Goal: Transaction & Acquisition: Purchase product/service

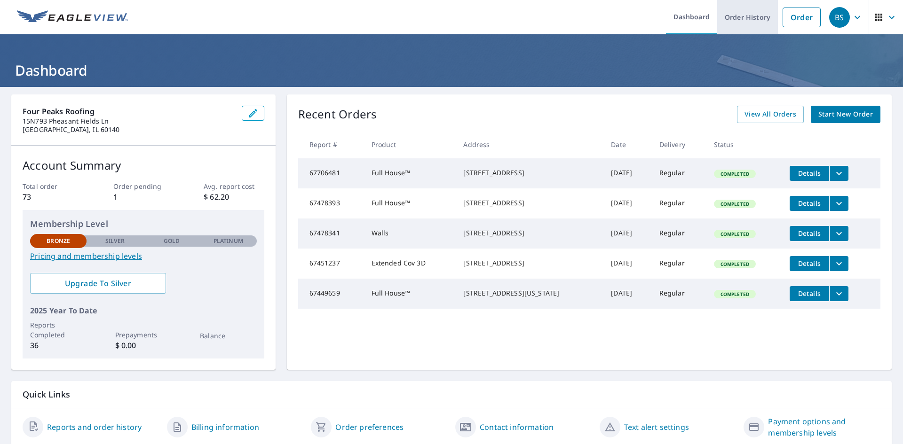
click at [753, 15] on link "Order History" at bounding box center [747, 17] width 61 height 34
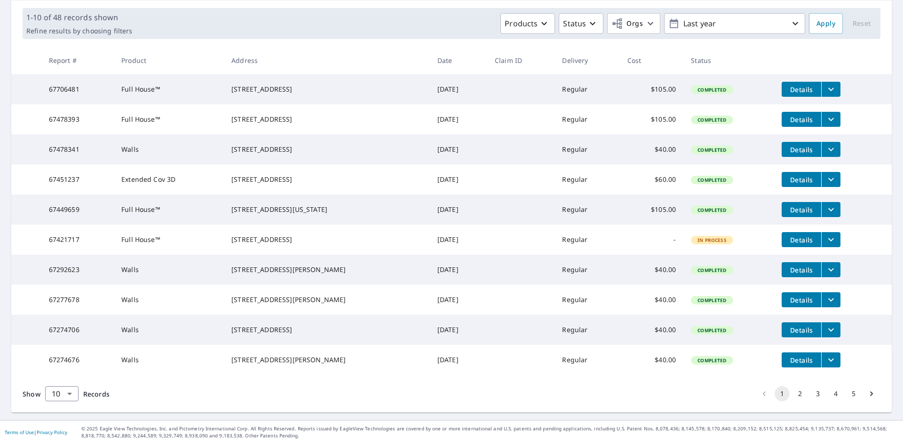
scroll to position [172, 0]
click at [71, 393] on body "BS BS Dashboard Order History Order BS Dashboard / Order History Order History …" at bounding box center [451, 222] width 903 height 444
click at [62, 425] on li "100" at bounding box center [61, 424] width 33 height 17
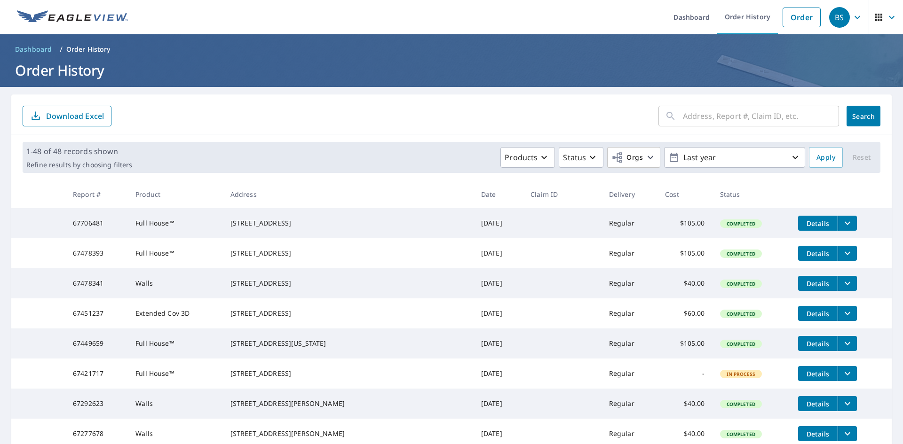
click at [702, 116] on input "text" at bounding box center [761, 116] width 156 height 26
type input "2431"
click button "Search" at bounding box center [863, 116] width 34 height 21
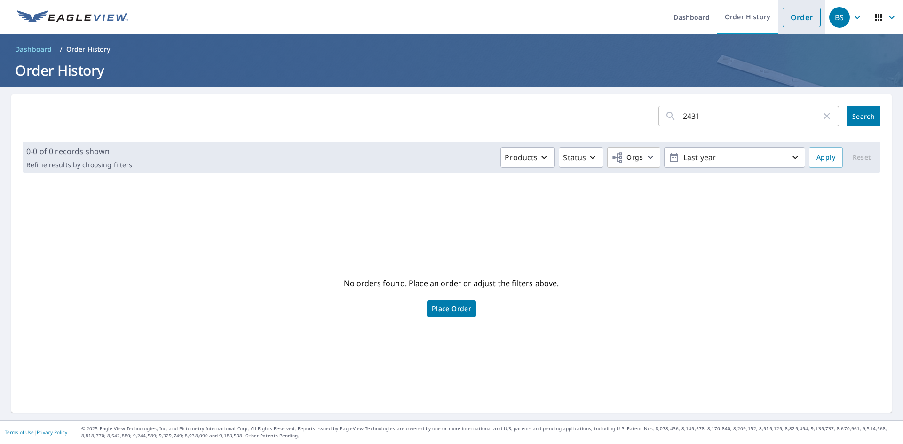
click at [797, 21] on link "Order" at bounding box center [801, 18] width 38 height 20
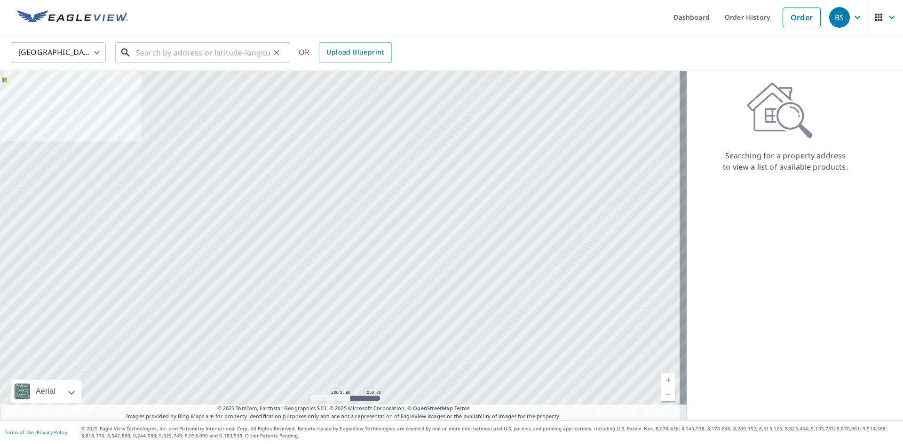
click at [181, 56] on input "text" at bounding box center [203, 52] width 134 height 26
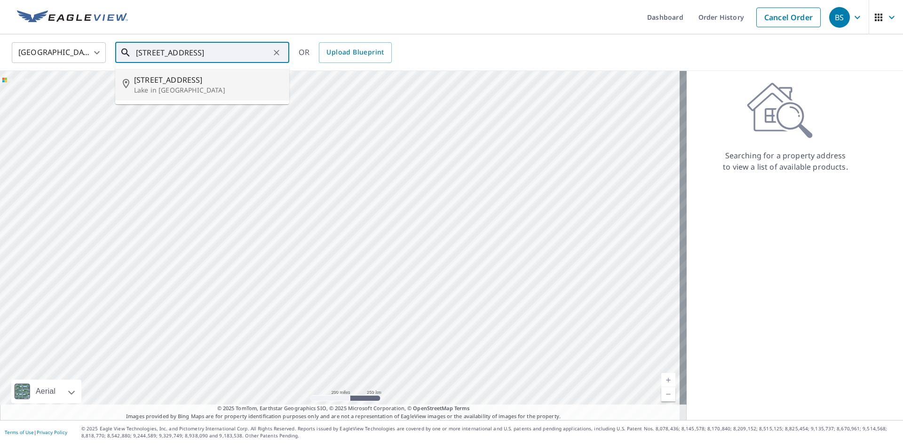
click at [205, 76] on span "[STREET_ADDRESS]" at bounding box center [208, 79] width 148 height 11
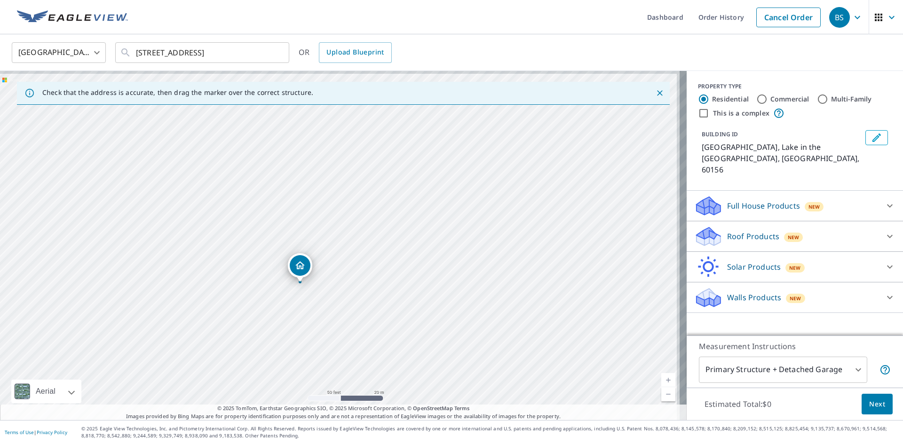
drag, startPoint x: 425, startPoint y: 202, endPoint x: 372, endPoint y: 231, distance: 59.8
click at [372, 231] on div "[GEOGRAPHIC_DATA] in the [GEOGRAPHIC_DATA]" at bounding box center [343, 245] width 686 height 349
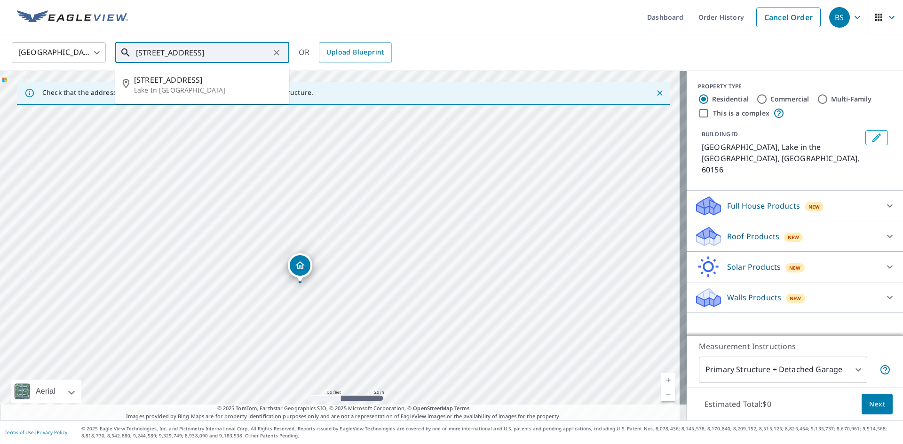
click at [152, 53] on input "[STREET_ADDRESS]" at bounding box center [203, 52] width 134 height 26
click at [189, 88] on p "Lake In [GEOGRAPHIC_DATA]" at bounding box center [208, 90] width 148 height 9
type input "[STREET_ADDRESS]"
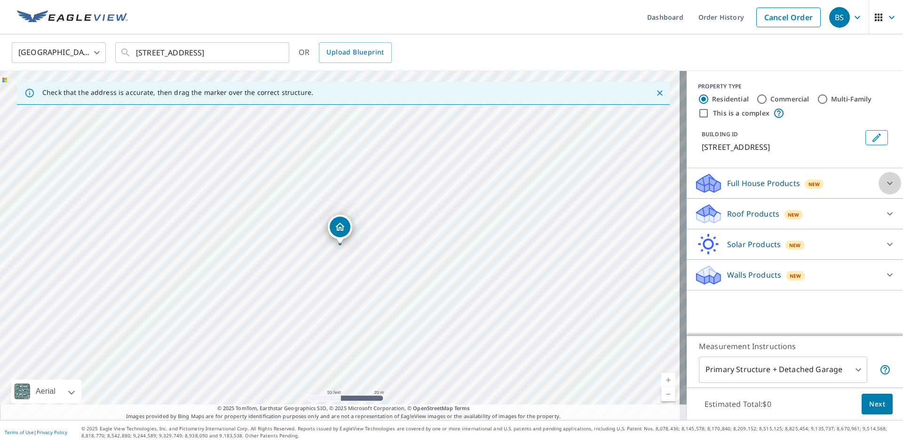
click at [884, 189] on icon at bounding box center [889, 183] width 11 height 11
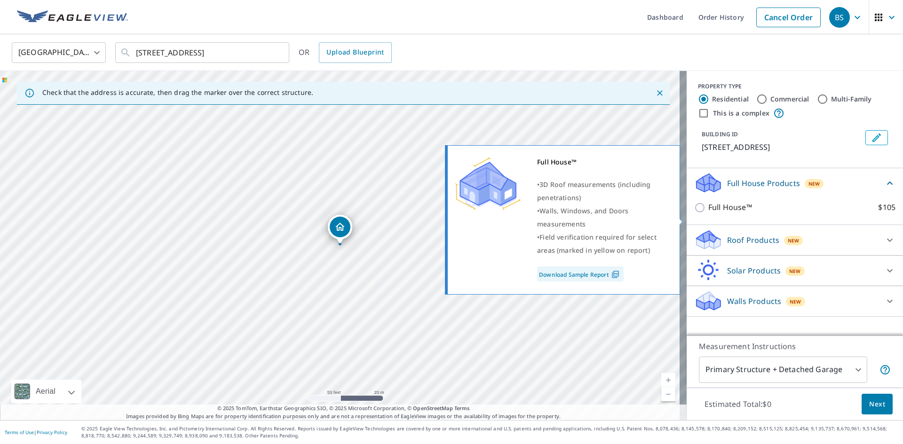
click at [694, 213] on input "Full House™ $105" at bounding box center [701, 207] width 14 height 11
checkbox input "true"
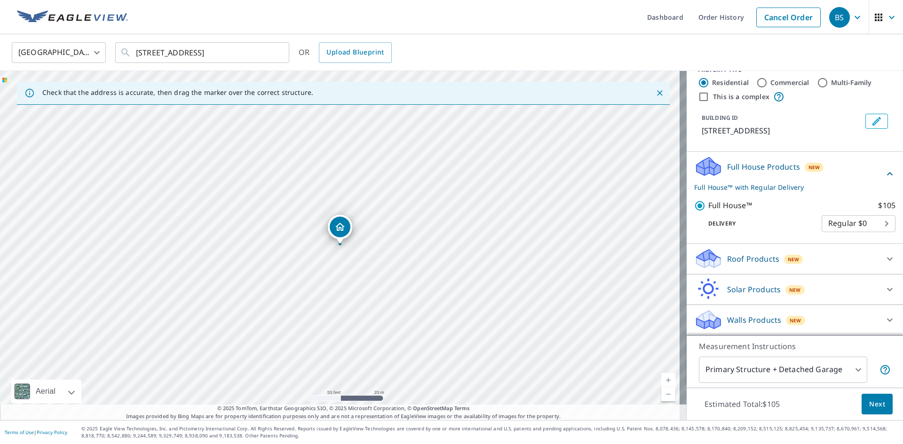
scroll to position [28, 0]
click at [849, 371] on body "BS BS Dashboard Order History Cancel Order BS [GEOGRAPHIC_DATA] [GEOGRAPHIC_DAT…" at bounding box center [451, 222] width 903 height 444
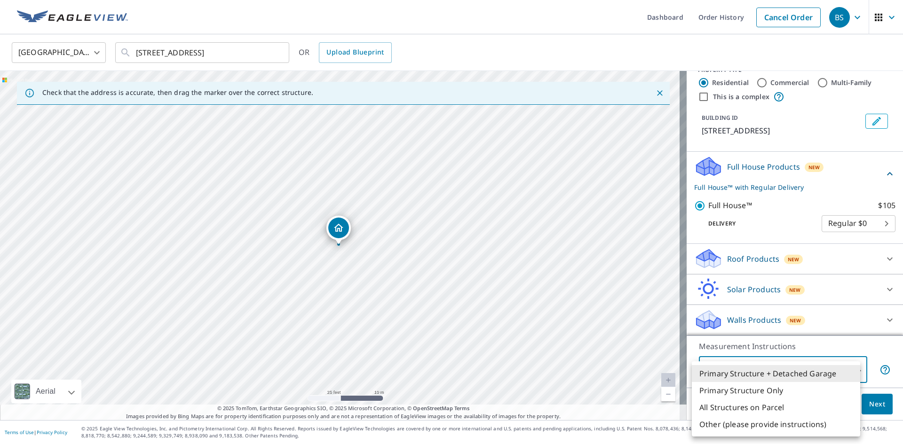
click at [781, 392] on li "Primary Structure Only" at bounding box center [776, 390] width 168 height 17
type input "2"
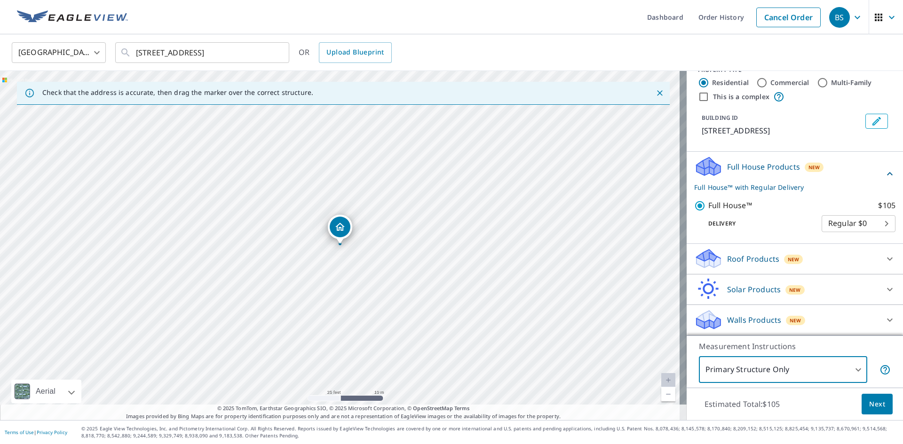
click at [875, 406] on span "Next" at bounding box center [877, 405] width 16 height 12
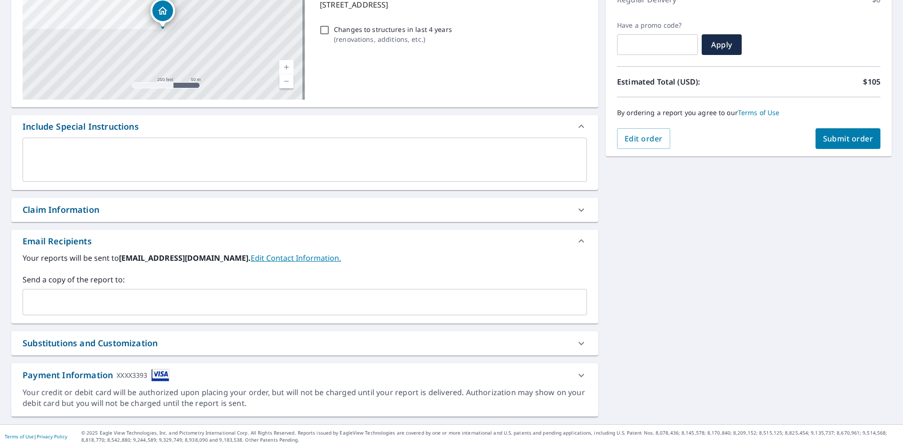
scroll to position [148, 0]
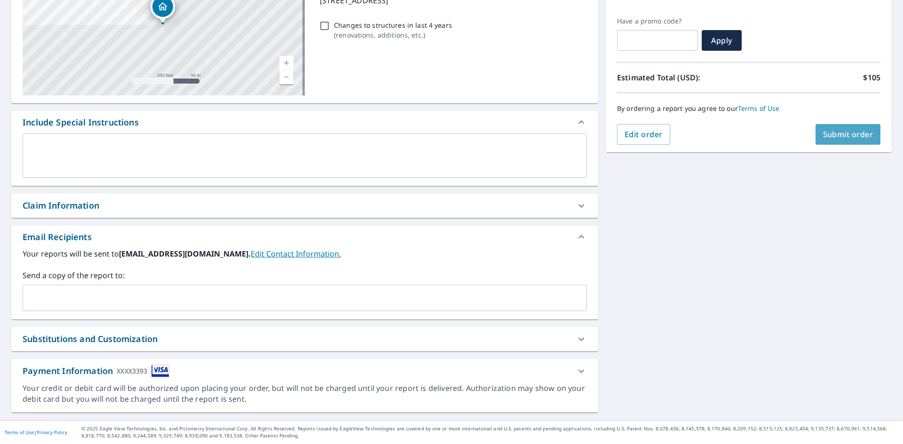
click at [836, 133] on span "Submit order" at bounding box center [848, 134] width 50 height 10
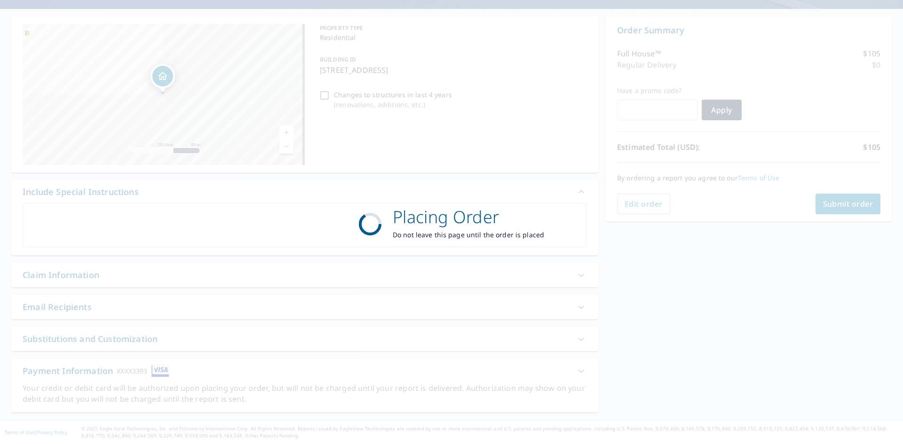
scroll to position [78, 0]
